Goal: Task Accomplishment & Management: Manage account settings

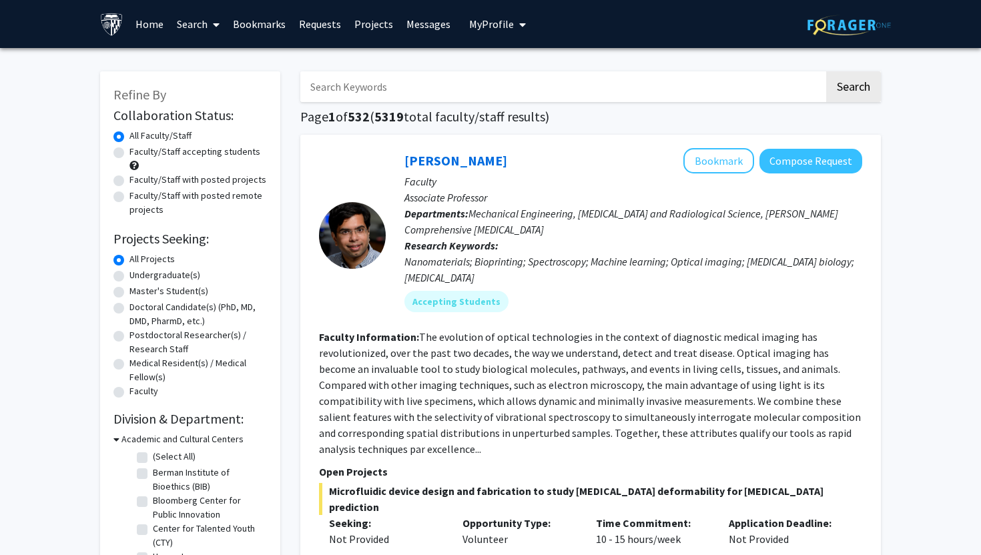
click at [454, 92] on input "Search Keywords" at bounding box center [562, 86] width 524 height 31
paste input "[PERSON_NAME]"
type input "[PERSON_NAME]"
click at [826, 71] on button "Search" at bounding box center [853, 86] width 55 height 31
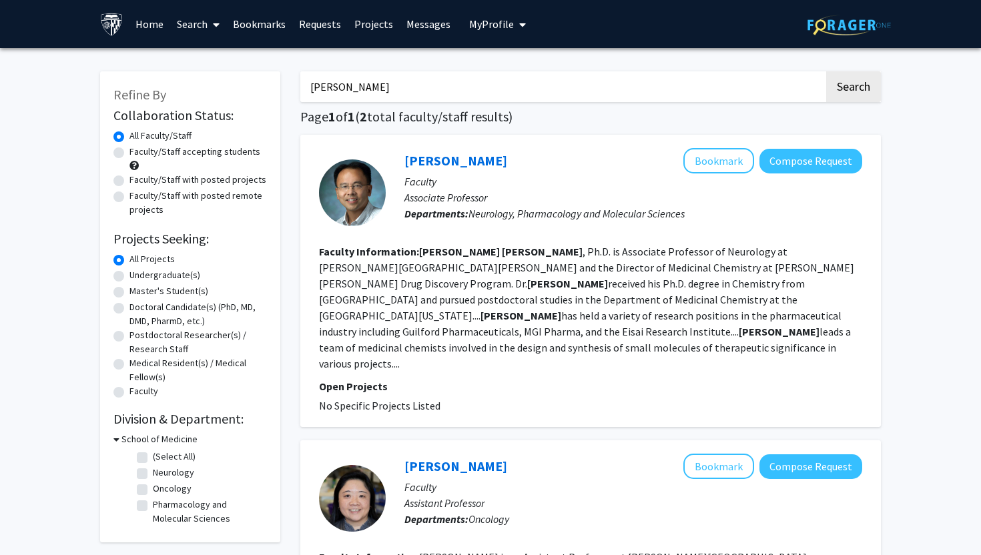
click at [560, 306] on section "Faculty Information: [PERSON_NAME] , Ph.D. is Associate Professor of Neurology …" at bounding box center [590, 308] width 543 height 128
click at [494, 164] on link "[PERSON_NAME]" at bounding box center [455, 160] width 103 height 17
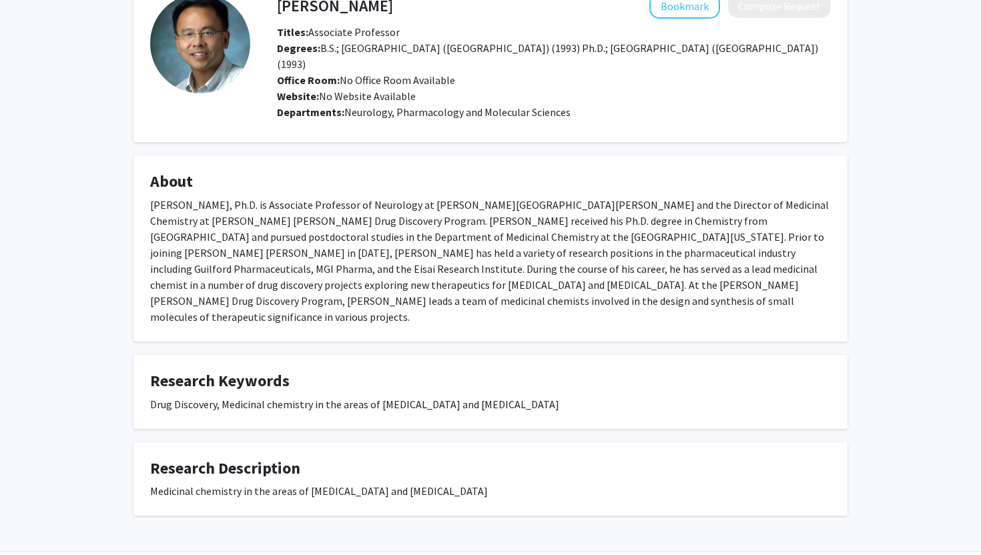
scroll to position [80, 0]
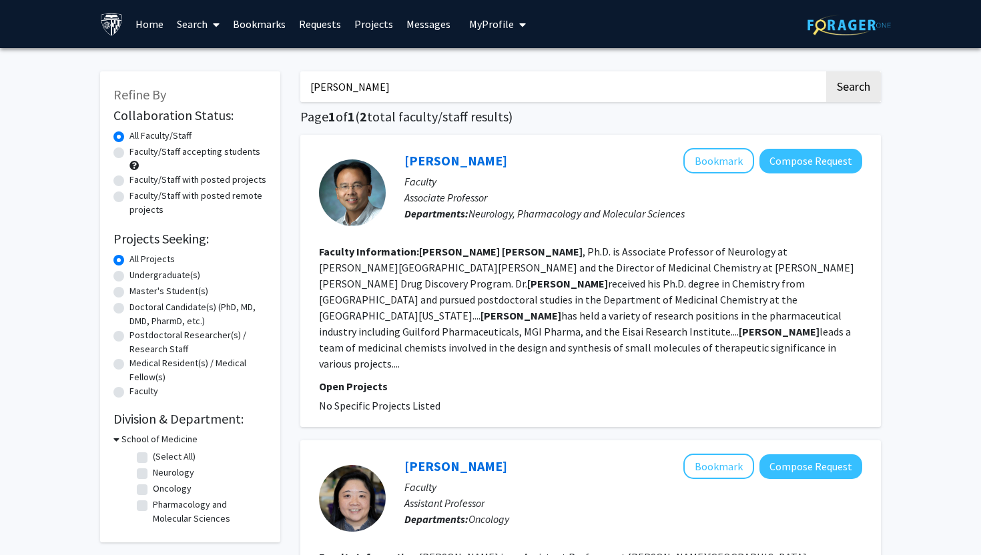
drag, startPoint x: 419, startPoint y: 91, endPoint x: 233, endPoint y: 89, distance: 186.2
click at [234, 89] on div "Refine By Collaboration Status: Collaboration Status All Faculty/Staff Collabor…" at bounding box center [490, 434] width 801 height 752
type input "[PERSON_NAME]"
click at [826, 71] on button "Search" at bounding box center [853, 86] width 55 height 31
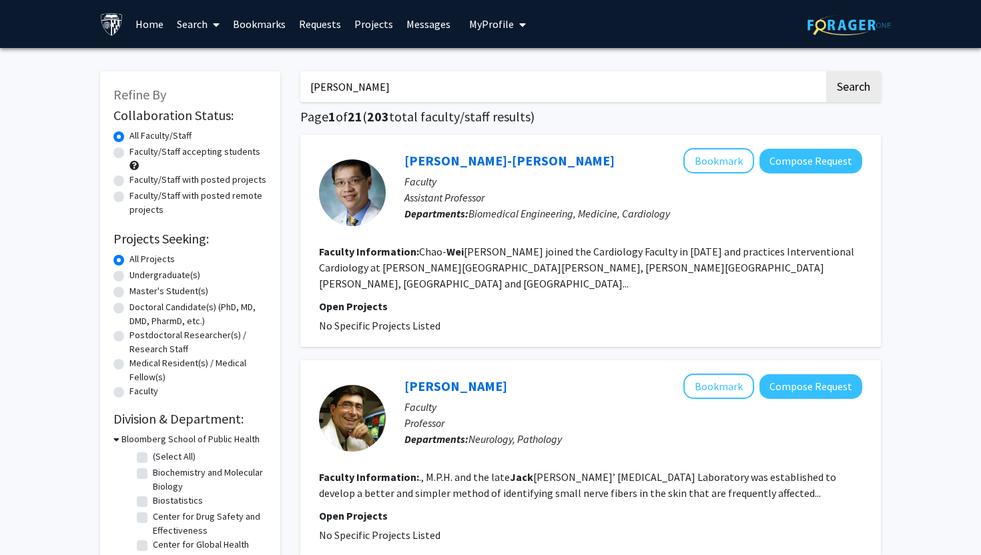
click at [354, 81] on input "[PERSON_NAME]" at bounding box center [562, 86] width 524 height 31
click at [398, 91] on input "Search Keywords" at bounding box center [562, 86] width 524 height 31
click at [146, 26] on link "Home" at bounding box center [149, 24] width 41 height 47
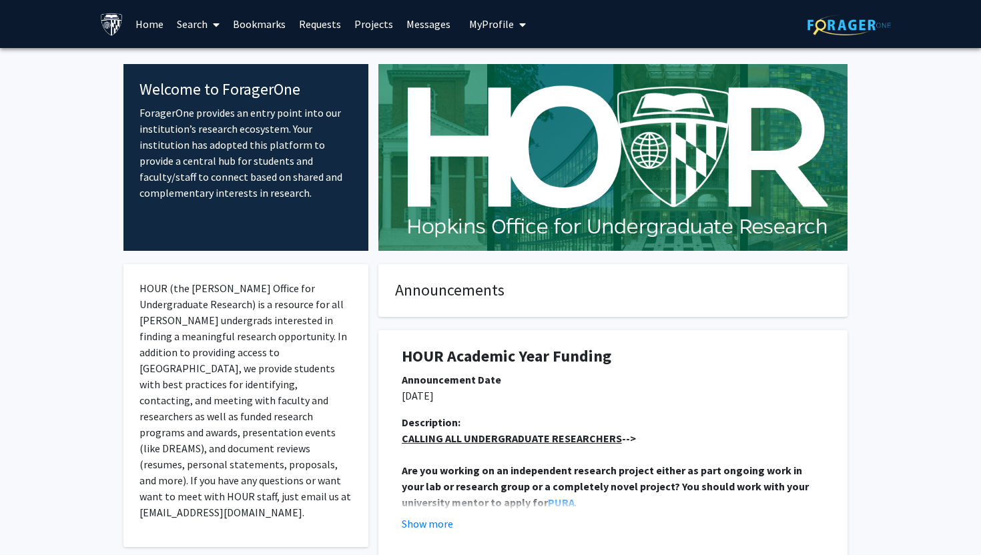
click at [206, 23] on link "Search" at bounding box center [198, 24] width 56 height 47
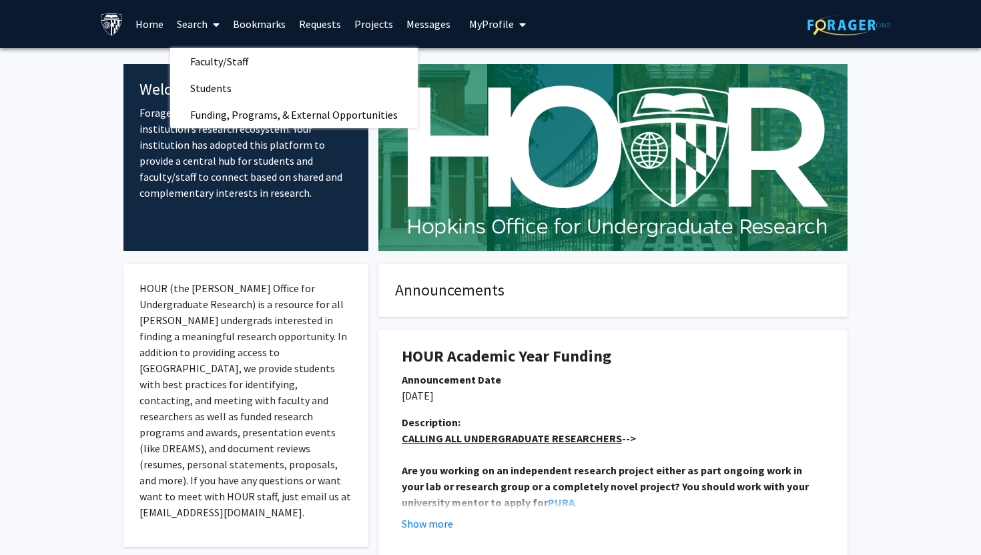
click at [503, 28] on span "My Profile" at bounding box center [491, 23] width 45 height 13
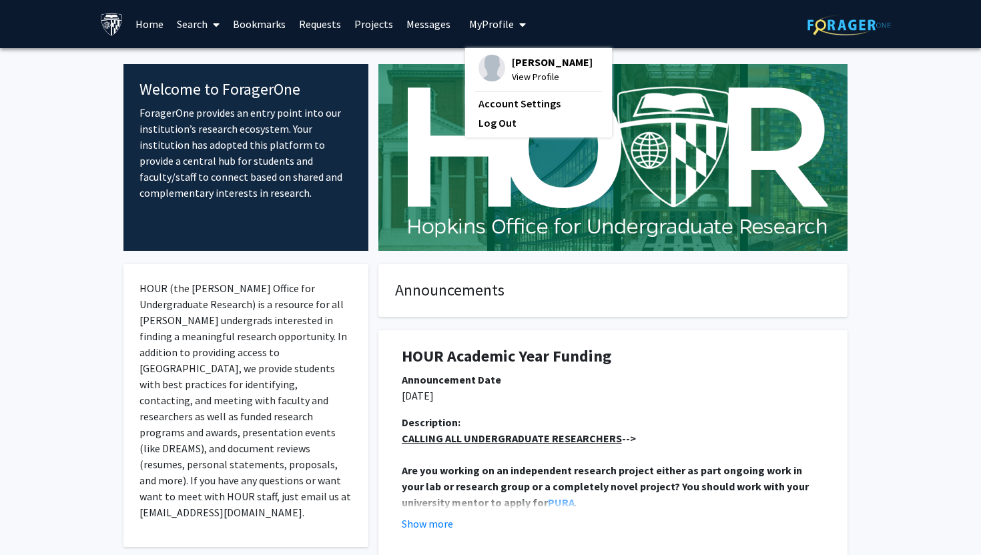
click at [524, 78] on span "View Profile" at bounding box center [552, 76] width 81 height 15
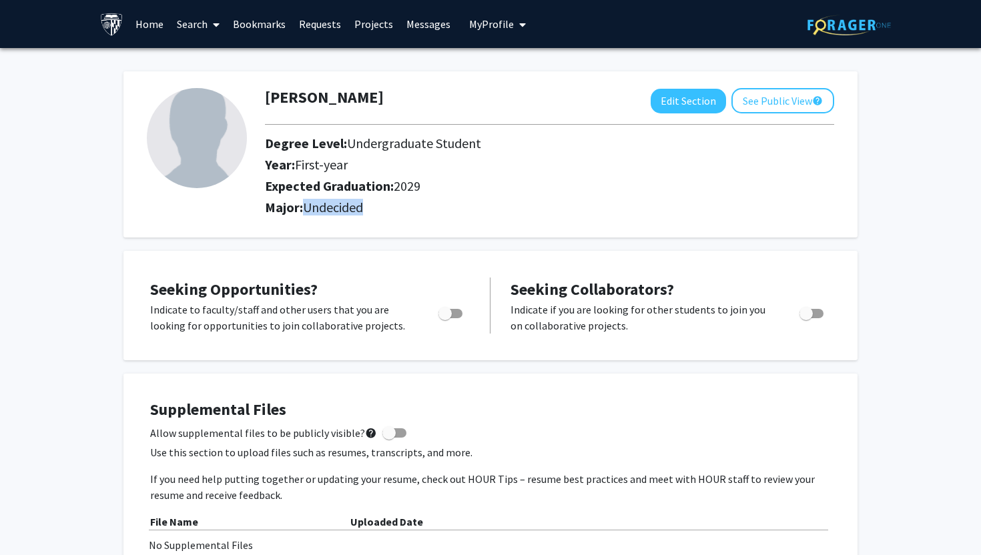
drag, startPoint x: 370, startPoint y: 211, endPoint x: 307, endPoint y: 208, distance: 62.8
click at [307, 208] on h2 "Major: Undecided" at bounding box center [549, 208] width 569 height 16
click at [307, 208] on span "Undecided" at bounding box center [333, 207] width 60 height 17
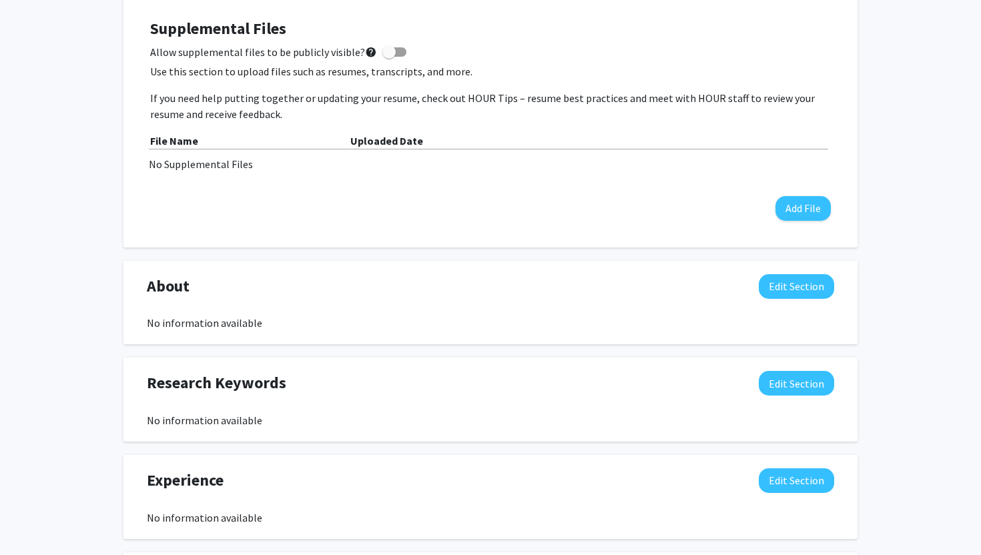
scroll to position [387, 0]
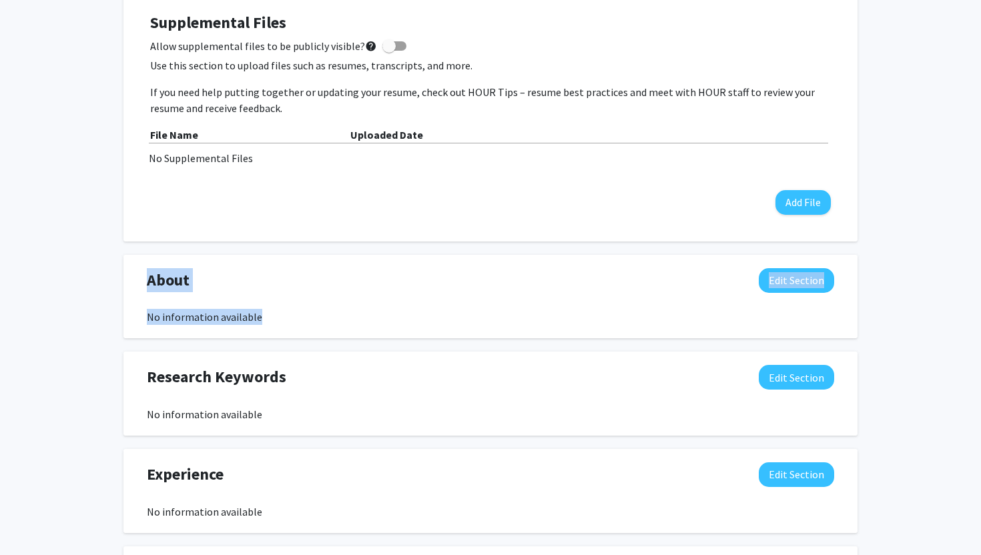
drag, startPoint x: 141, startPoint y: 284, endPoint x: 286, endPoint y: 318, distance: 147.9
click at [286, 318] on div "About Edit Section No information available" at bounding box center [490, 296] width 707 height 57
click at [286, 318] on div "No information available" at bounding box center [490, 317] width 687 height 16
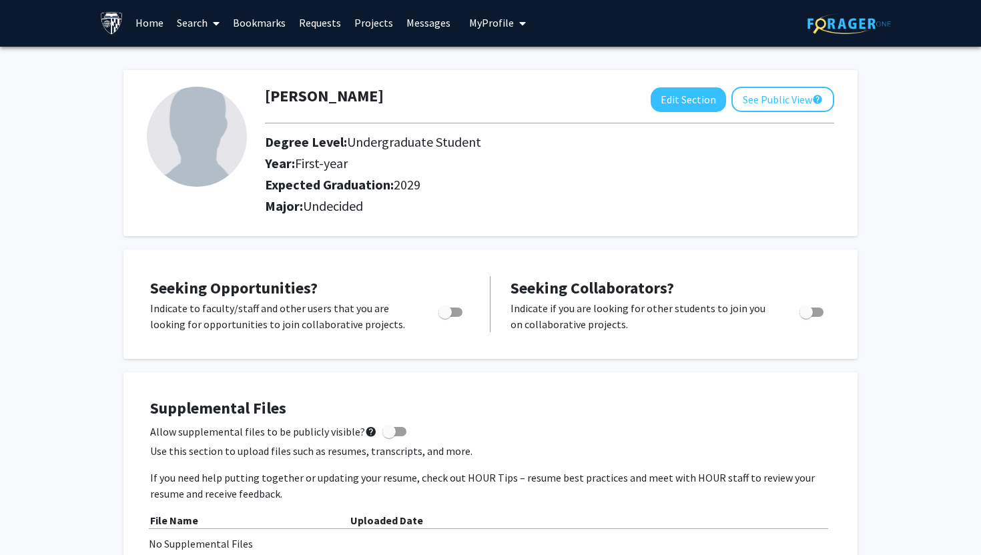
scroll to position [0, 0]
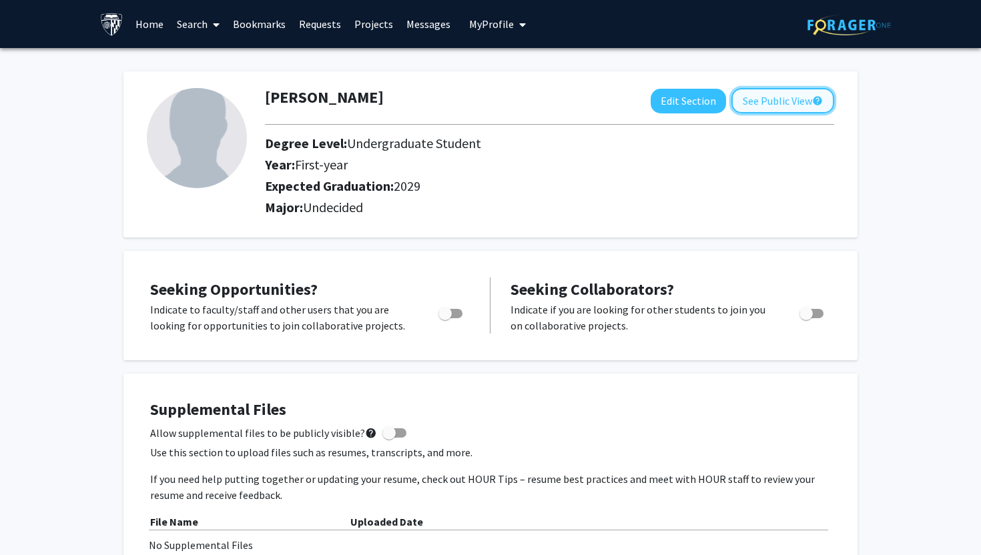
click at [783, 101] on button "See Public View help" at bounding box center [782, 100] width 103 height 25
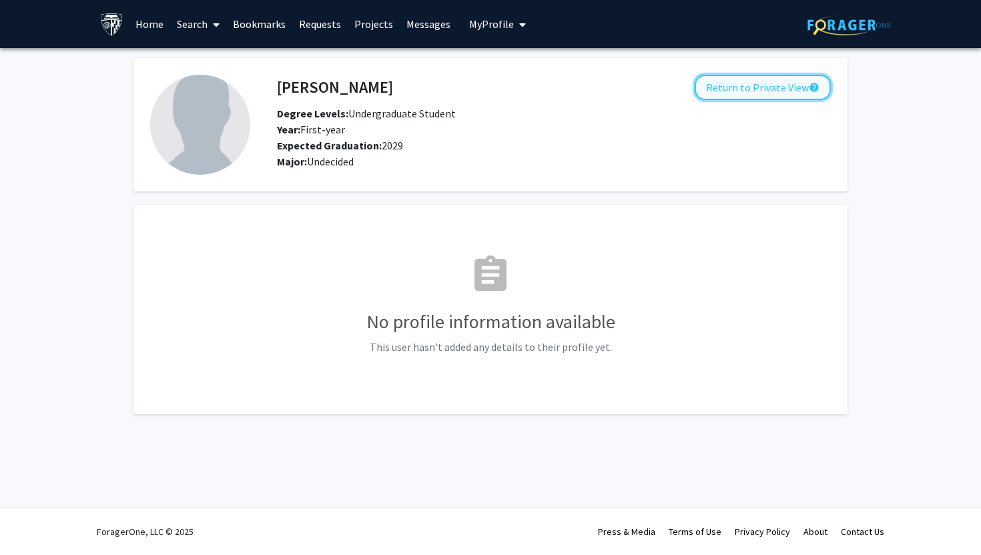
click at [773, 92] on button "Return to Private View help" at bounding box center [763, 87] width 136 height 25
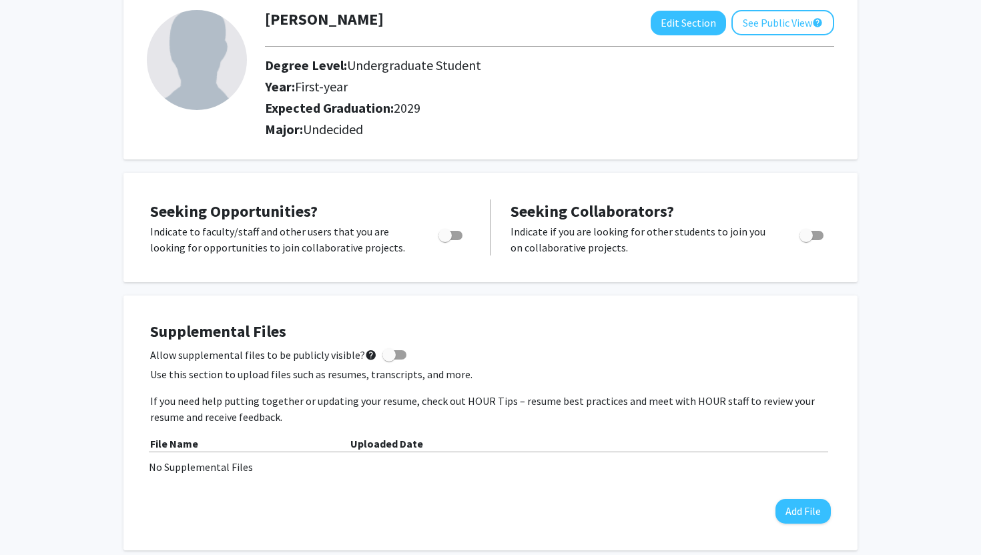
scroll to position [79, 0]
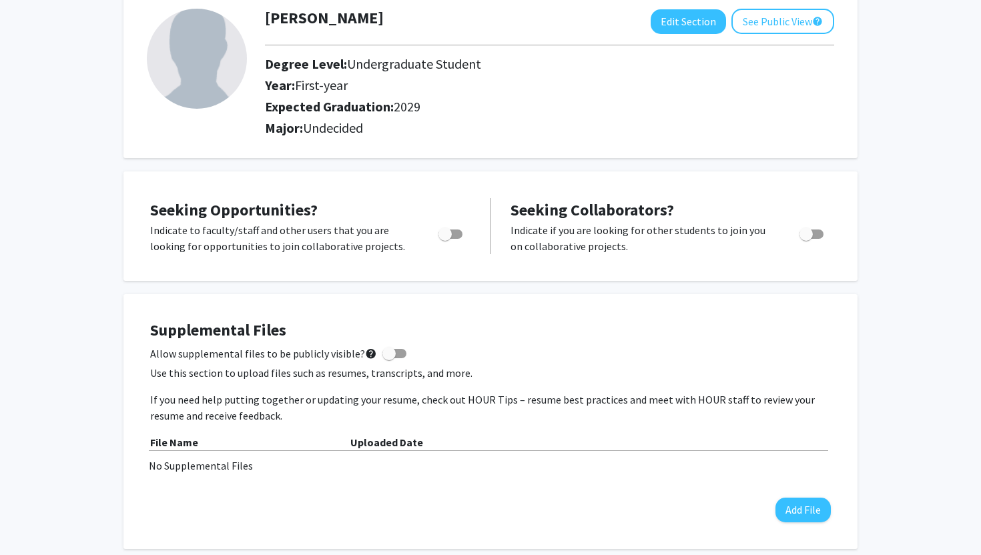
click at [390, 353] on span at bounding box center [394, 353] width 24 height 9
click at [389, 358] on input "Allow supplemental files to be publicly visible? help" at bounding box center [388, 358] width 1 height 1
checkbox input "true"
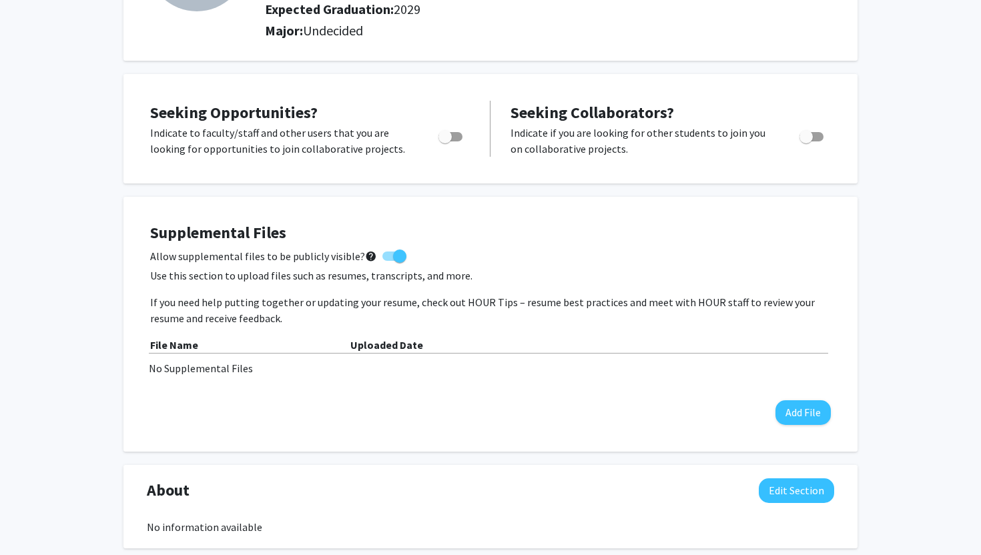
scroll to position [183, 0]
